Goal: Task Accomplishment & Management: Use online tool/utility

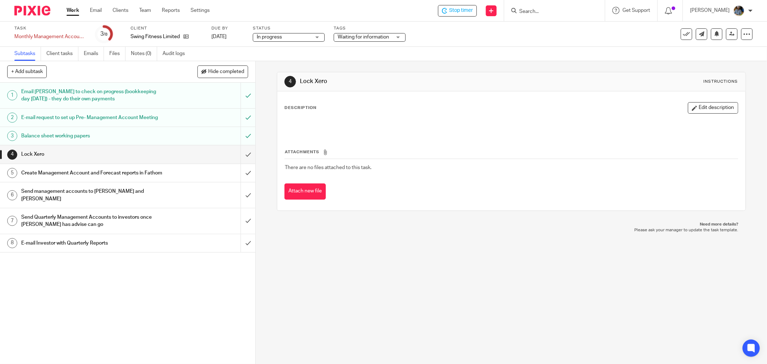
click at [367, 37] on span "Waiting for information" at bounding box center [363, 37] width 51 height 5
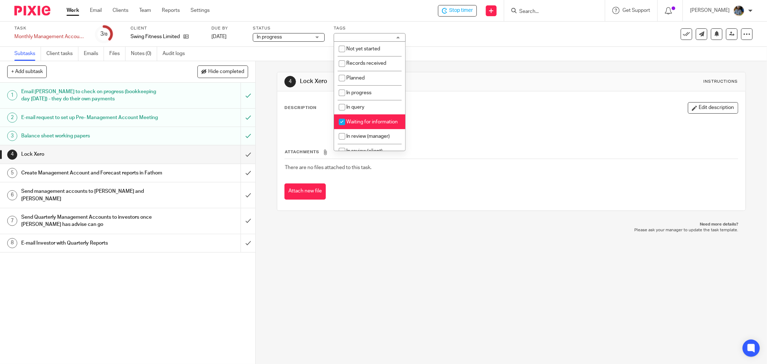
click at [341, 122] on input "checkbox" at bounding box center [342, 122] width 14 height 14
checkbox input "false"
drag, startPoint x: 470, startPoint y: 114, endPoint x: 548, endPoint y: 97, distance: 79.5
click at [475, 114] on div "Description Edit description" at bounding box center [511, 118] width 454 height 32
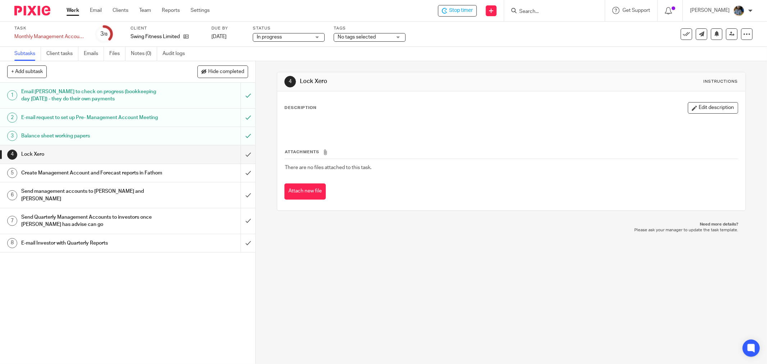
drag, startPoint x: 679, startPoint y: 33, endPoint x: 555, endPoint y: 17, distance: 124.5
click at [683, 34] on icon at bounding box center [686, 34] width 7 height 7
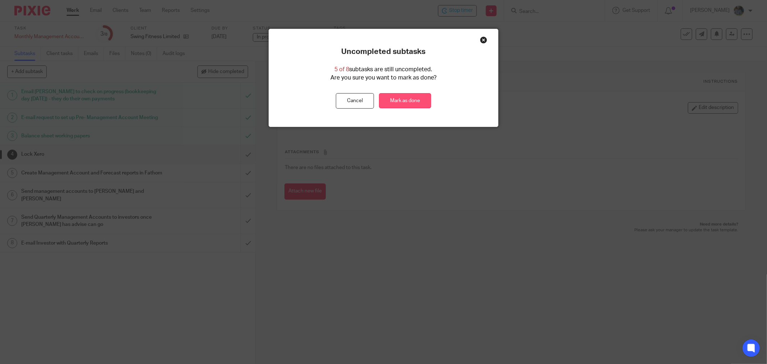
click at [403, 105] on link "Mark as done" at bounding box center [405, 100] width 52 height 15
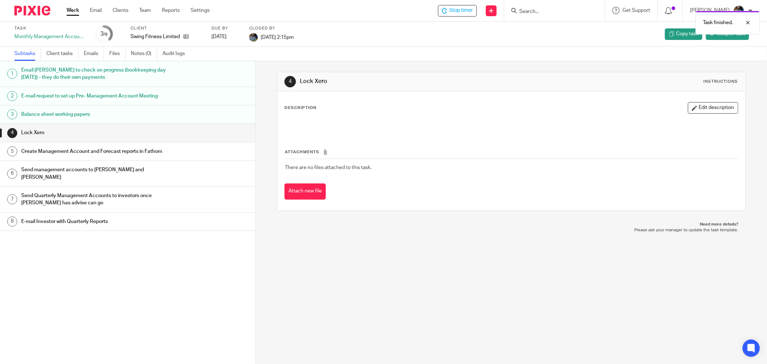
click at [448, 95] on div "Description Edit description Attachments There are no files attached to this ta…" at bounding box center [511, 150] width 468 height 119
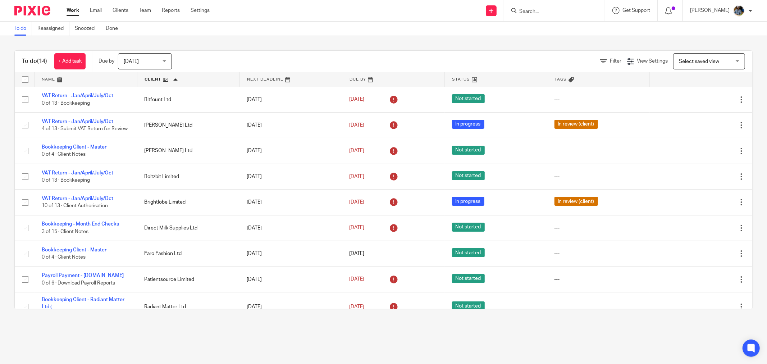
click at [362, 58] on div "Filter View Settings View Settings Manage saved views Select saved view Select …" at bounding box center [468, 61] width 568 height 16
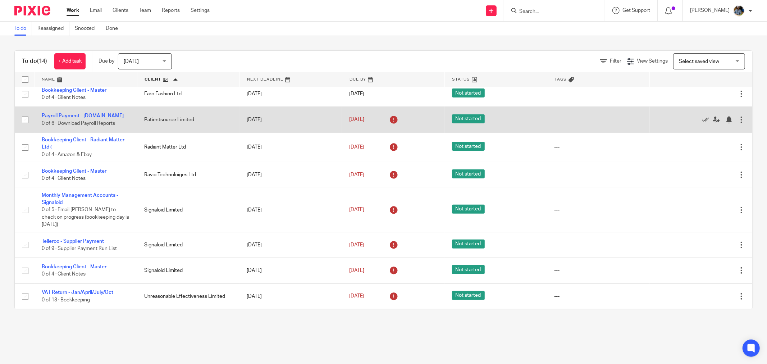
scroll to position [167, 0]
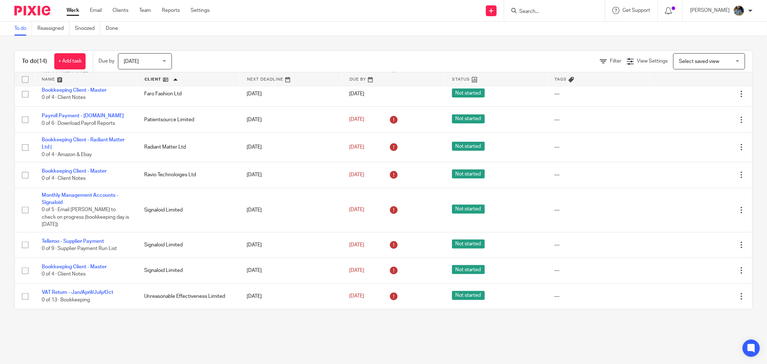
click at [347, 48] on div "To do (14) + Add task Due by Today Today Today Tomorrow This week Next week Thi…" at bounding box center [383, 180] width 767 height 288
click at [355, 37] on div "To do (14) + Add task Due by Today Today Today Tomorrow This week Next week Thi…" at bounding box center [383, 180] width 767 height 288
click at [366, 61] on div "Filter View Settings View Settings Manage saved views Select saved view Select …" at bounding box center [468, 61] width 568 height 16
click at [394, 36] on div "To do (14) + Add task Due by Today Today Today Tomorrow This week Next week Thi…" at bounding box center [383, 180] width 767 height 288
drag, startPoint x: 333, startPoint y: 41, endPoint x: 318, endPoint y: 26, distance: 21.9
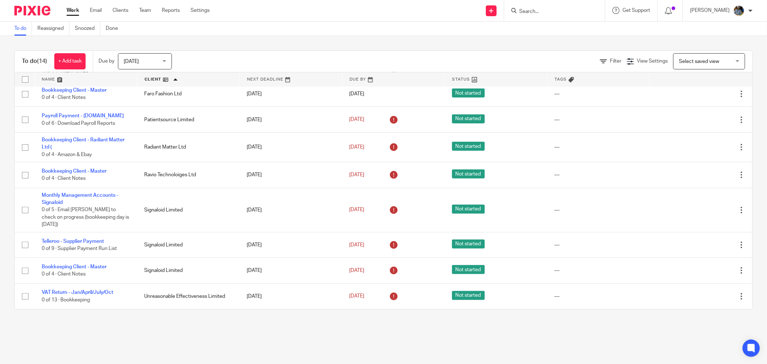
click at [333, 41] on div "To do (14) + Add task Due by Today Today Today Tomorrow This week Next week Thi…" at bounding box center [383, 180] width 767 height 288
click at [357, 51] on div "To do (14) + Add task Due by Today Today Today Tomorrow This week Next week Thi…" at bounding box center [384, 62] width 738 height 22
click at [162, 314] on div "To do (14) + Add task Due by Today Today Today Tomorrow This week Next week Thi…" at bounding box center [383, 180] width 767 height 288
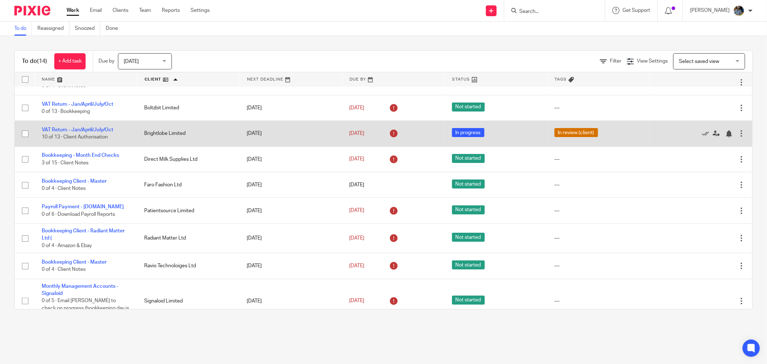
scroll to position [47, 0]
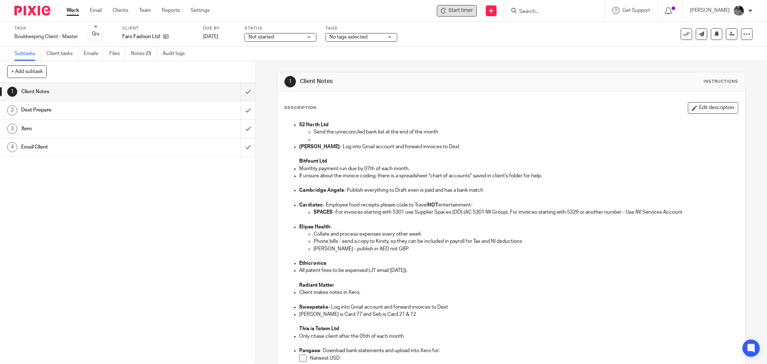
click at [452, 10] on div "Start timer" at bounding box center [457, 11] width 32 height 8
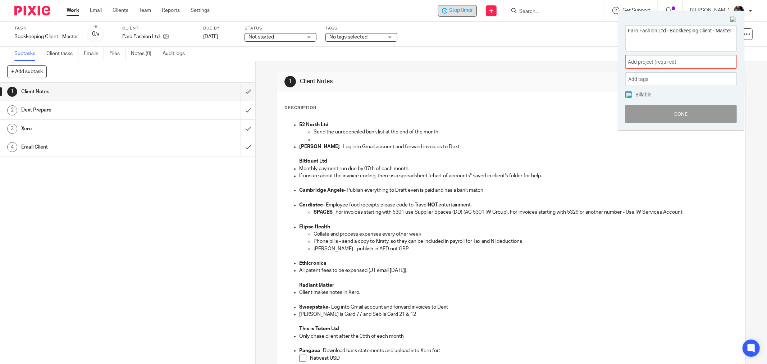
click at [685, 57] on div "Add project (required) :" at bounding box center [680, 62] width 111 height 14
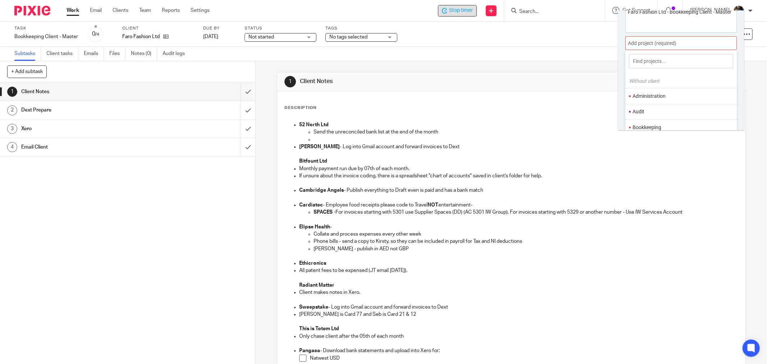
scroll to position [35, 0]
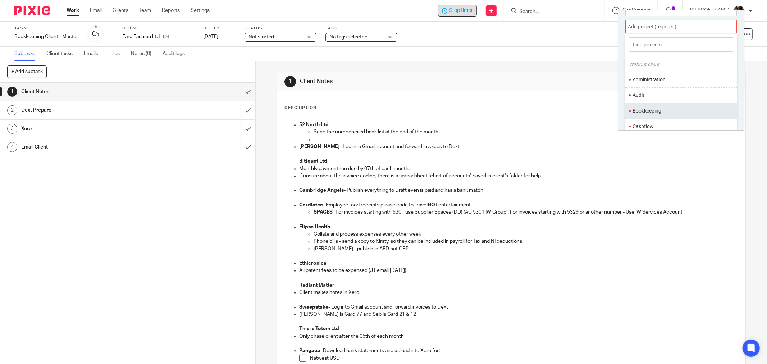
click at [659, 107] on li "Bookkeeping" at bounding box center [680, 111] width 94 height 8
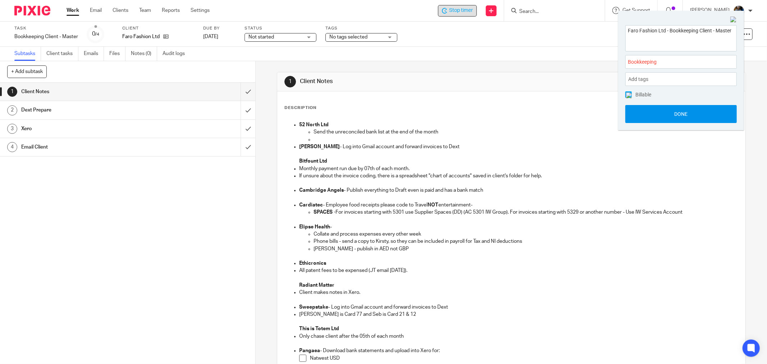
click at [685, 114] on button "Done" at bounding box center [680, 114] width 111 height 18
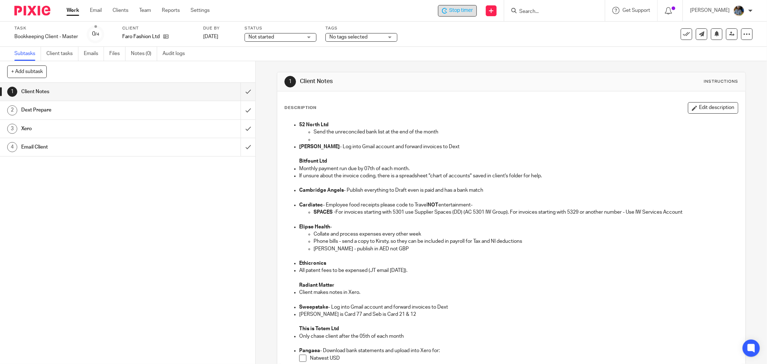
click at [361, 60] on div "Subtasks Client tasks Emails Files Notes (0) Audit logs" at bounding box center [383, 54] width 767 height 14
click at [499, 115] on div "Description Edit description 52 North Ltd Send the unreconciled bank list at th…" at bounding box center [511, 278] width 454 height 352
click at [429, 83] on h1 "Client Notes" at bounding box center [413, 82] width 227 height 8
click at [417, 76] on div "1 Client Notes Instructions" at bounding box center [511, 82] width 454 height 12
click at [387, 65] on div "1 Client Notes Instructions Description Edit description 52 North Ltd Send the …" at bounding box center [511, 301] width 469 height 480
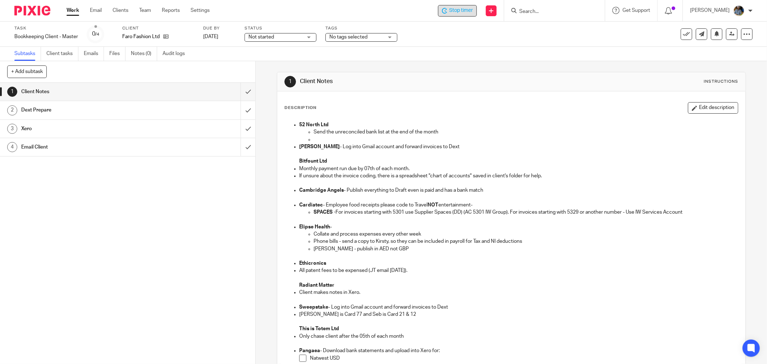
click at [355, 53] on div "Subtasks Client tasks Emails Files Notes (0) Audit logs" at bounding box center [383, 54] width 767 height 14
